Goal: Information Seeking & Learning: Learn about a topic

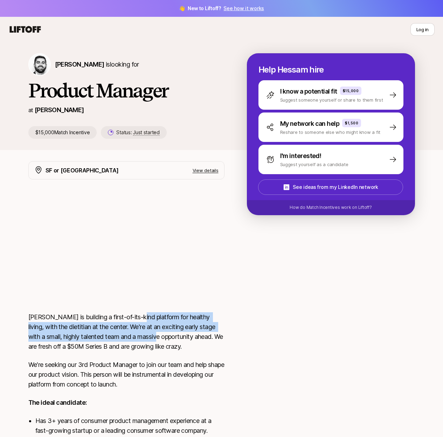
drag, startPoint x: 126, startPoint y: 326, endPoint x: 103, endPoint y: 344, distance: 29.4
click at [103, 344] on p "[PERSON_NAME] is building a first-of-its-kind platform for healthy living, with…" at bounding box center [126, 331] width 196 height 39
drag, startPoint x: 116, startPoint y: 344, endPoint x: 139, endPoint y: 328, distance: 28.4
click at [139, 328] on p "[PERSON_NAME] is building a first-of-its-kind platform for healthy living, with…" at bounding box center [126, 331] width 196 height 39
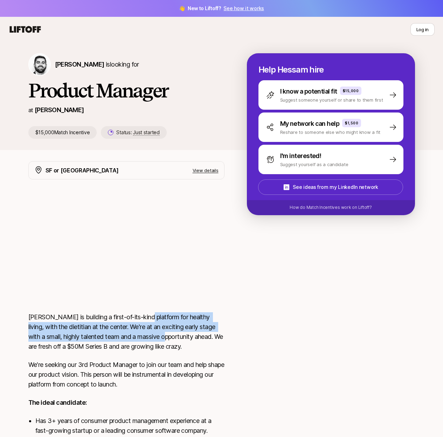
click at [139, 328] on p "[PERSON_NAME] is building a first-of-its-kind platform for healthy living, with…" at bounding box center [126, 331] width 196 height 39
drag, startPoint x: 139, startPoint y: 328, endPoint x: 115, endPoint y: 345, distance: 30.0
click at [115, 345] on p "[PERSON_NAME] is building a first-of-its-kind platform for healthy living, with…" at bounding box center [126, 331] width 196 height 39
drag, startPoint x: 113, startPoint y: 344, endPoint x: 145, endPoint y: 325, distance: 38.0
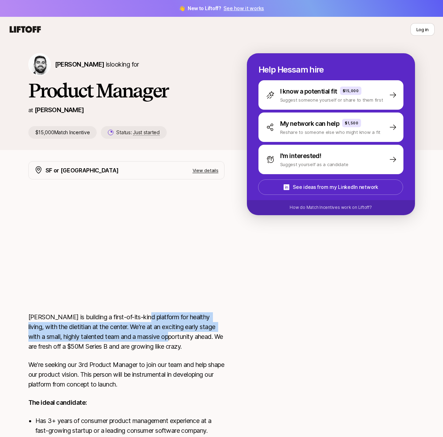
click at [139, 326] on p "[PERSON_NAME] is building a first-of-its-kind platform for healthy living, with…" at bounding box center [126, 331] width 196 height 39
click at [145, 325] on p "[PERSON_NAME] is building a first-of-its-kind platform for healthy living, with…" at bounding box center [126, 331] width 196 height 39
drag, startPoint x: 145, startPoint y: 325, endPoint x: 109, endPoint y: 343, distance: 40.4
click at [111, 343] on p "[PERSON_NAME] is building a first-of-its-kind platform for healthy living, with…" at bounding box center [126, 331] width 196 height 39
click at [109, 343] on p "[PERSON_NAME] is building a first-of-its-kind platform for healthy living, with…" at bounding box center [126, 331] width 196 height 39
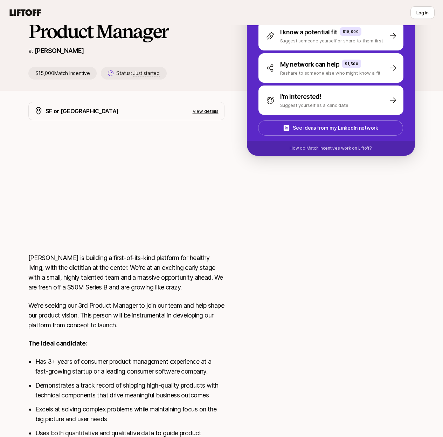
scroll to position [95, 0]
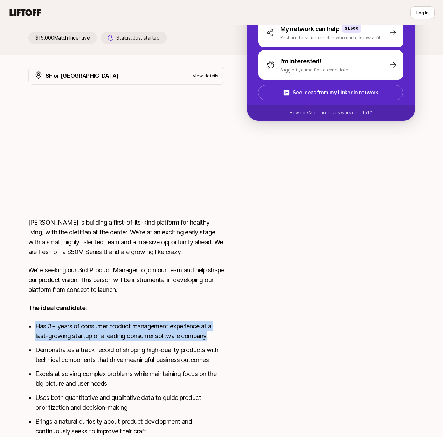
drag, startPoint x: 140, startPoint y: 331, endPoint x: 224, endPoint y: 346, distance: 85.4
click at [224, 346] on div "[PERSON_NAME] is building a first-of-its-kind platform for healthy living, with…" at bounding box center [126, 345] width 196 height 255
click at [224, 341] on li "Has 3+ years of consumer product management experience at a fast-growing startu…" at bounding box center [129, 331] width 189 height 20
drag, startPoint x: 224, startPoint y: 346, endPoint x: 134, endPoint y: 332, distance: 91.5
click at [134, 332] on li "Has 3+ years of consumer product management experience at a fast-growing startu…" at bounding box center [129, 331] width 189 height 20
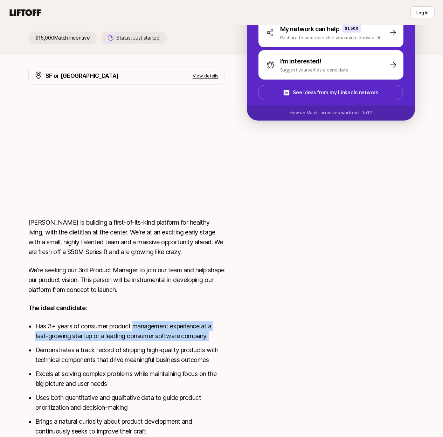
click at [134, 332] on li "Has 3+ years of consumer product management experience at a fast-growing startu…" at bounding box center [129, 331] width 189 height 20
drag, startPoint x: 128, startPoint y: 322, endPoint x: 206, endPoint y: 346, distance: 81.1
click at [205, 346] on div "[PERSON_NAME] is building a first-of-its-kind platform for healthy living, with…" at bounding box center [126, 345] width 196 height 255
click at [206, 341] on li "Has 3+ years of consumer product management experience at a fast-growing startu…" at bounding box center [129, 331] width 189 height 20
drag, startPoint x: 200, startPoint y: 345, endPoint x: 123, endPoint y: 325, distance: 79.5
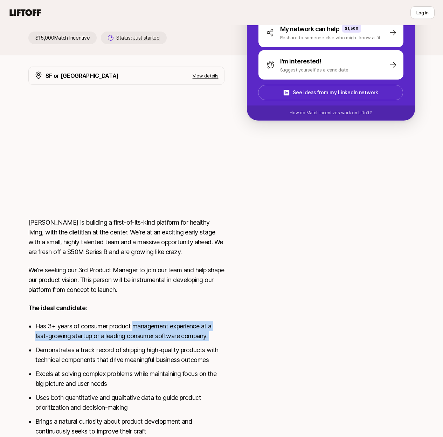
click at [126, 326] on div "[PERSON_NAME] is building a first-of-its-kind platform for healthy living, with…" at bounding box center [126, 345] width 196 height 255
click at [123, 325] on div "[PERSON_NAME] is building a first-of-its-kind platform for healthy living, with…" at bounding box center [126, 345] width 196 height 255
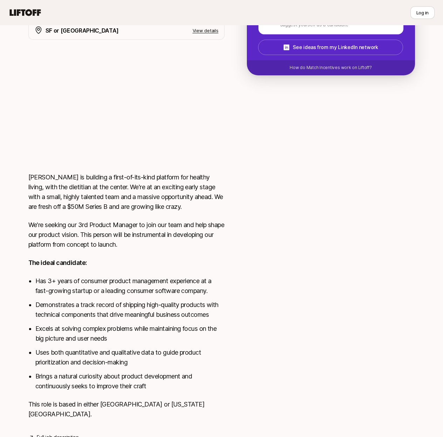
scroll to position [166, 0]
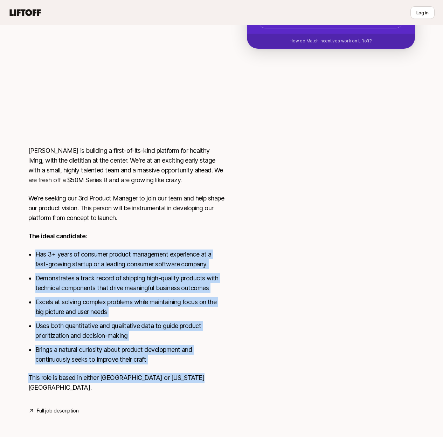
drag, startPoint x: 181, startPoint y: 383, endPoint x: 25, endPoint y: 266, distance: 195.4
click at [28, 266] on div "[PERSON_NAME] is building a first-of-its-kind platform for healthy living, with…" at bounding box center [126, 273] width 196 height 255
drag, startPoint x: 39, startPoint y: 271, endPoint x: 272, endPoint y: 376, distance: 255.2
click at [272, 376] on div "SF or NY View details [PERSON_NAME] is building a first-of-its-kind platform fo…" at bounding box center [221, 205] width 403 height 420
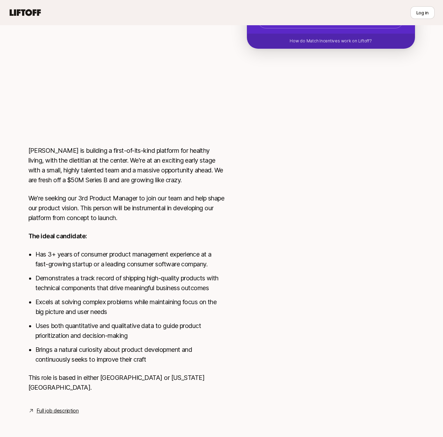
click at [270, 376] on div at bounding box center [331, 201] width 168 height 412
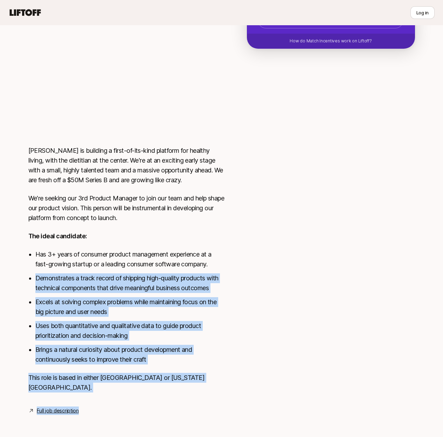
drag, startPoint x: 230, startPoint y: 379, endPoint x: 60, endPoint y: 282, distance: 195.6
click at [60, 282] on div "SF or NY View details [PERSON_NAME] is building a first-of-its-kind platform fo…" at bounding box center [221, 205] width 403 height 420
click at [60, 282] on li "Demonstrates a track record of shipping high-quality products with technical co…" at bounding box center [129, 283] width 189 height 20
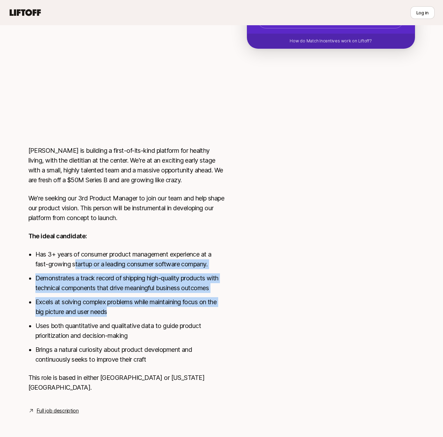
drag, startPoint x: 54, startPoint y: 273, endPoint x: 182, endPoint y: 328, distance: 139.9
click at [172, 324] on ul "Has 3+ years of consumer product management experience at a fast-growing startu…" at bounding box center [129, 306] width 189 height 115
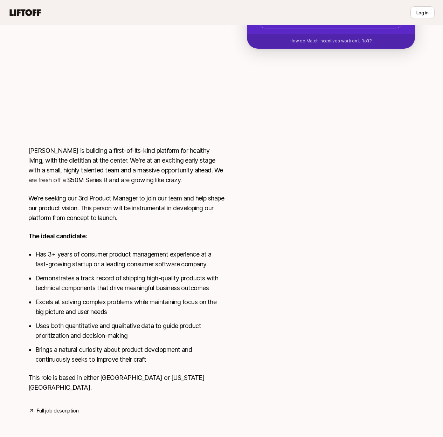
click at [182, 328] on ul "Has 3+ years of consumer product management experience at a fast-growing startu…" at bounding box center [129, 306] width 189 height 115
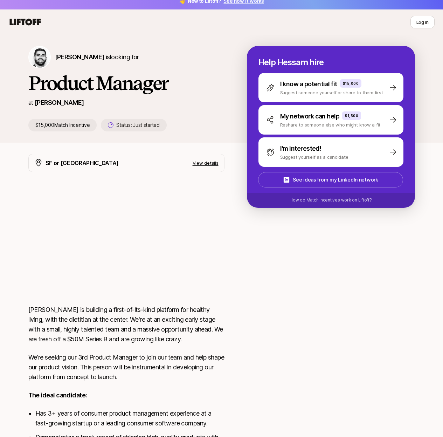
scroll to position [0, 0]
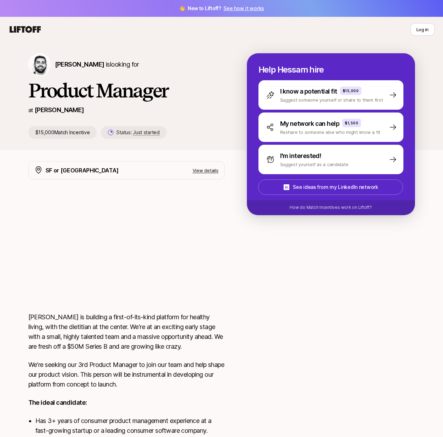
click at [126, 154] on div "[PERSON_NAME] is looking for Product Manager at [PERSON_NAME] $15,000 Match Inc…" at bounding box center [221, 101] width 443 height 119
